Goal: Task Accomplishment & Management: Manage account settings

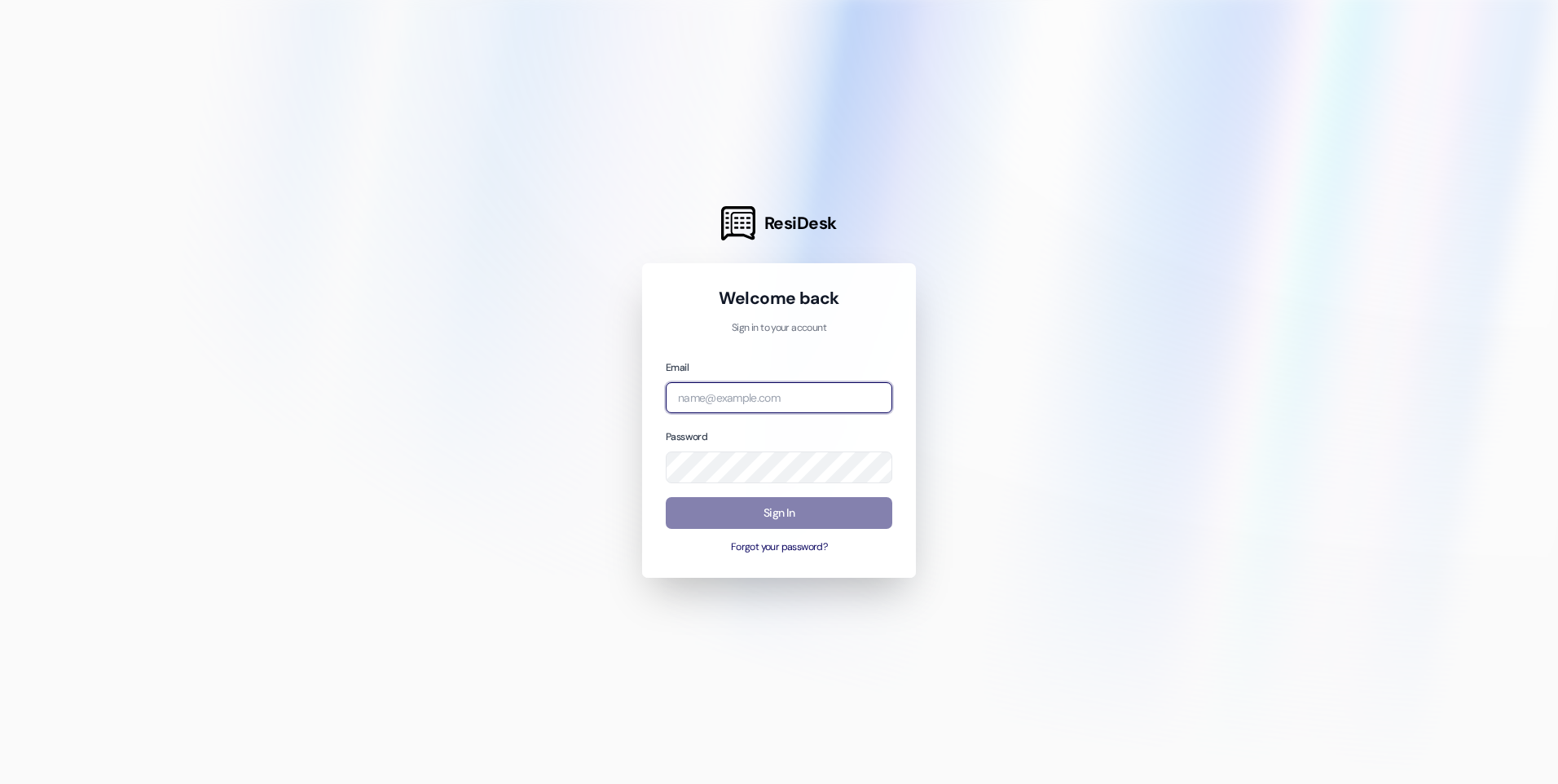
click at [758, 394] on input "email" at bounding box center [779, 398] width 227 height 32
type input "HayleeM@kcha.org"
click at [792, 394] on input "email" at bounding box center [779, 398] width 227 height 32
type input "[EMAIL_ADDRESS][DOMAIN_NAME]"
click at [754, 544] on button "Forgot your password?" at bounding box center [779, 547] width 227 height 15
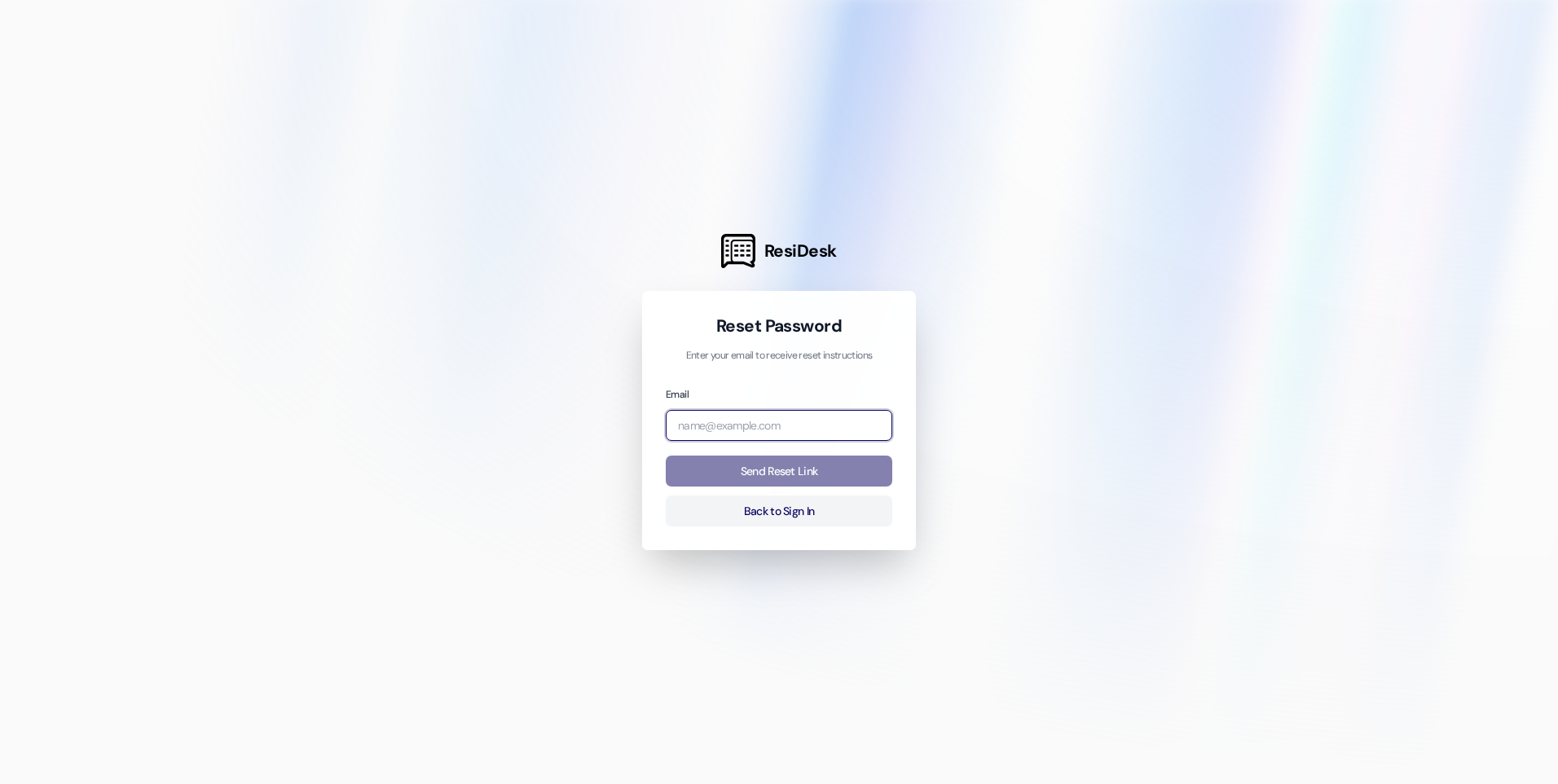
click at [806, 433] on input "email" at bounding box center [779, 425] width 227 height 32
type input "[EMAIL_ADDRESS][DOMAIN_NAME]"
click at [807, 470] on button "Send Reset Link" at bounding box center [779, 471] width 227 height 32
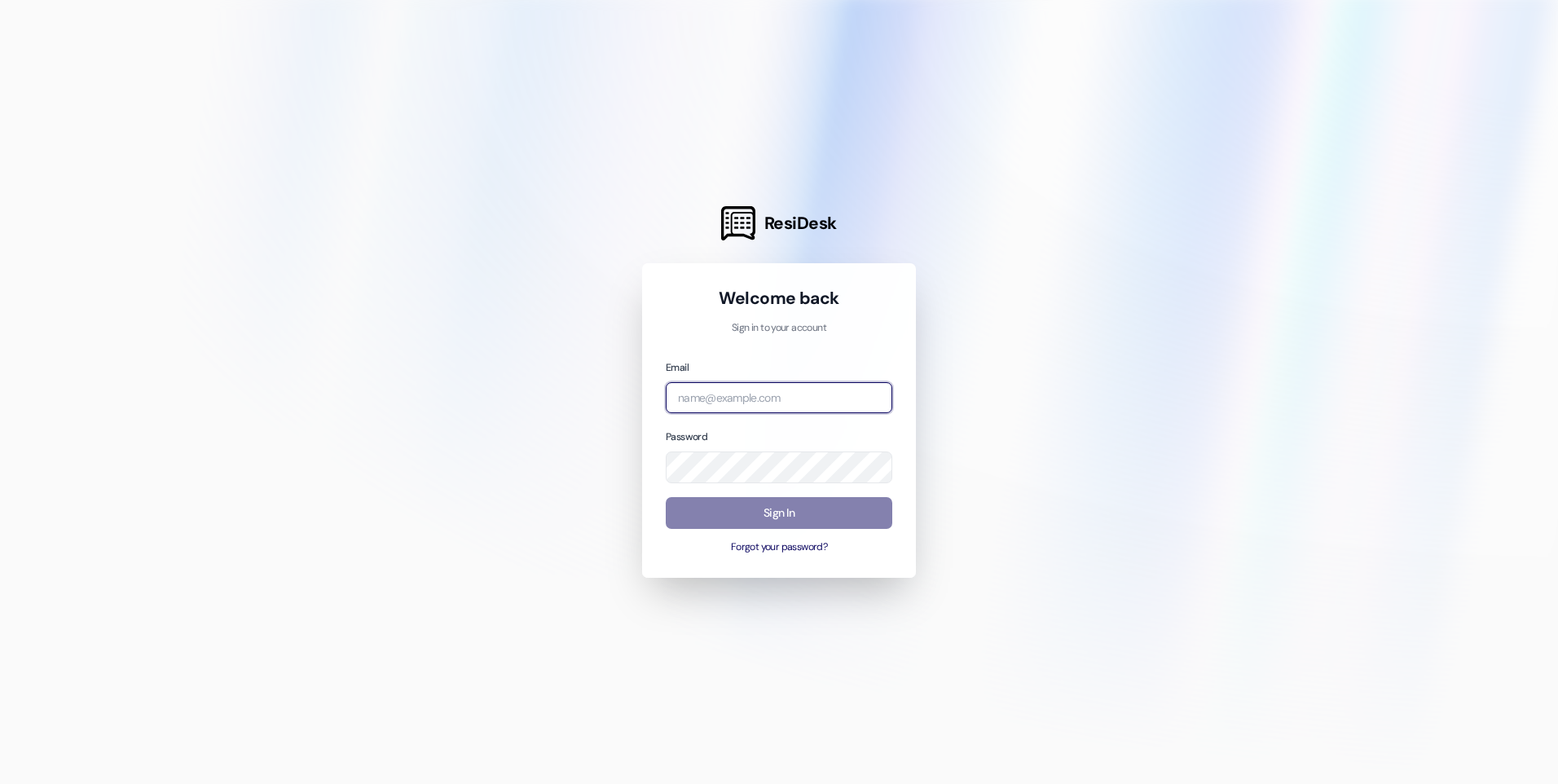
click at [767, 391] on input "email" at bounding box center [779, 398] width 227 height 32
type input "[EMAIL_ADDRESS][DOMAIN_NAME]"
click at [490, 428] on div at bounding box center [779, 392] width 1558 height 784
click at [765, 550] on button "Forgot your password?" at bounding box center [779, 547] width 227 height 15
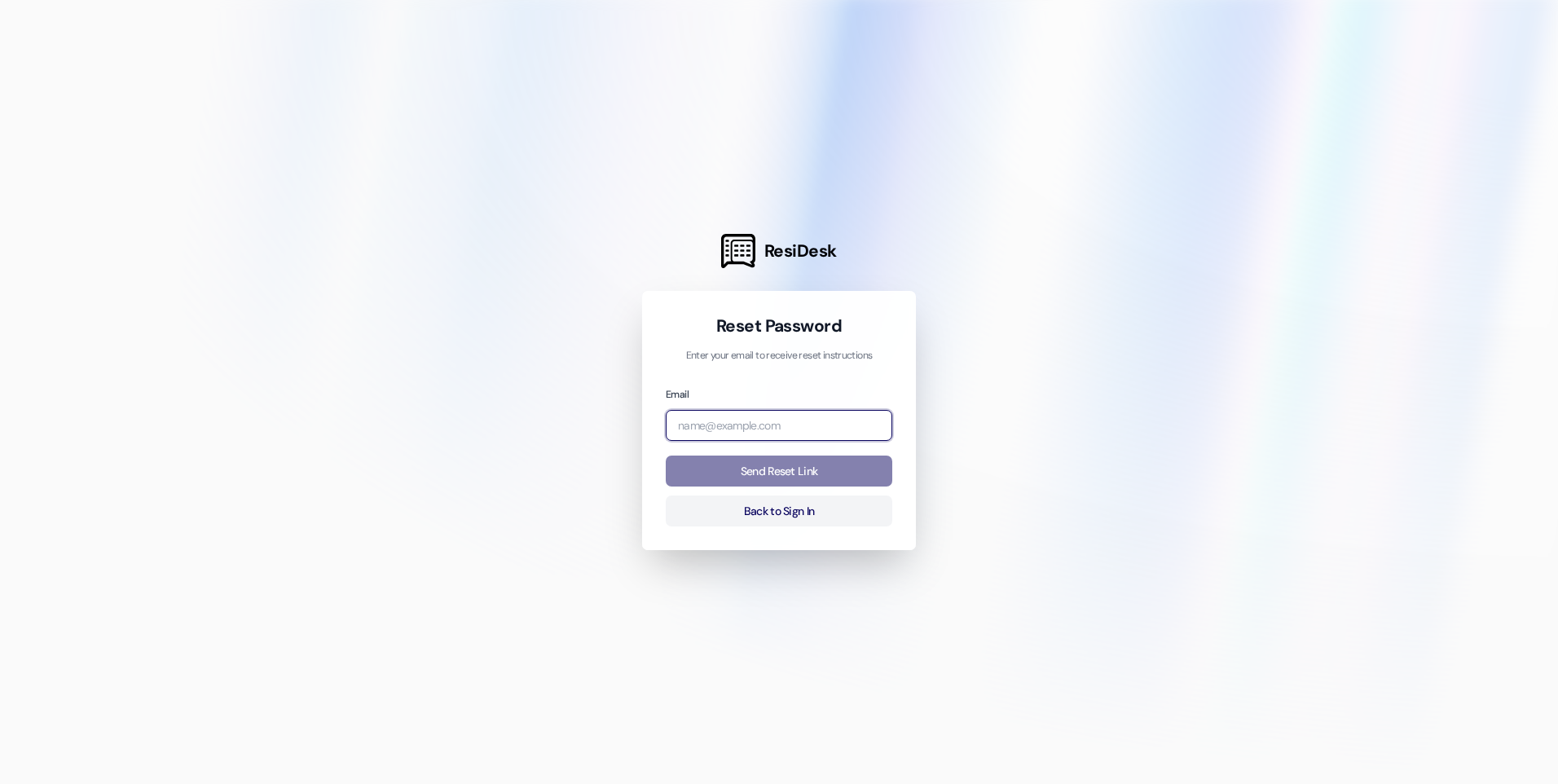
click at [746, 431] on input "email" at bounding box center [779, 425] width 227 height 32
type input "[EMAIL_ADDRESS][DOMAIN_NAME]"
click at [1024, 332] on div at bounding box center [779, 392] width 1558 height 784
click at [770, 469] on button "Send Reset Link" at bounding box center [779, 471] width 227 height 32
